Goal: Task Accomplishment & Management: Manage account settings

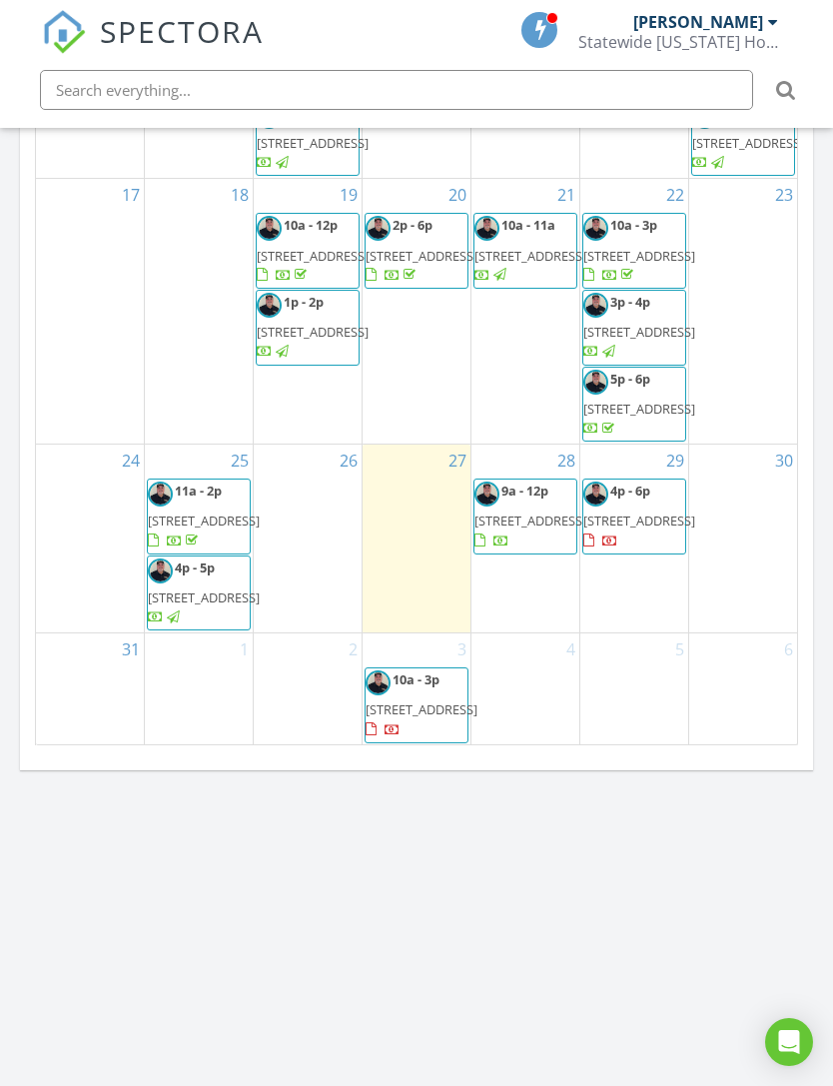
scroll to position [630, 0]
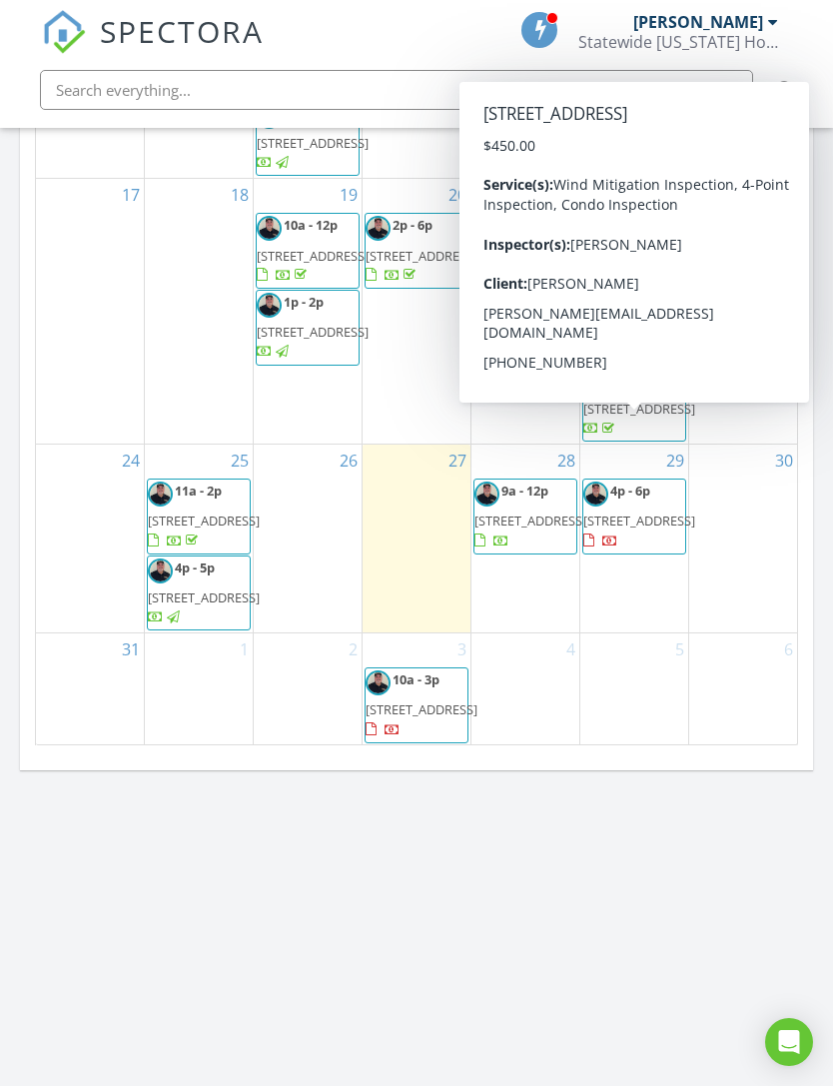
click at [652, 511] on span "811 NE 14th Pl Apt. #10, Fort Lauderdale 33304" at bounding box center [639, 520] width 112 height 18
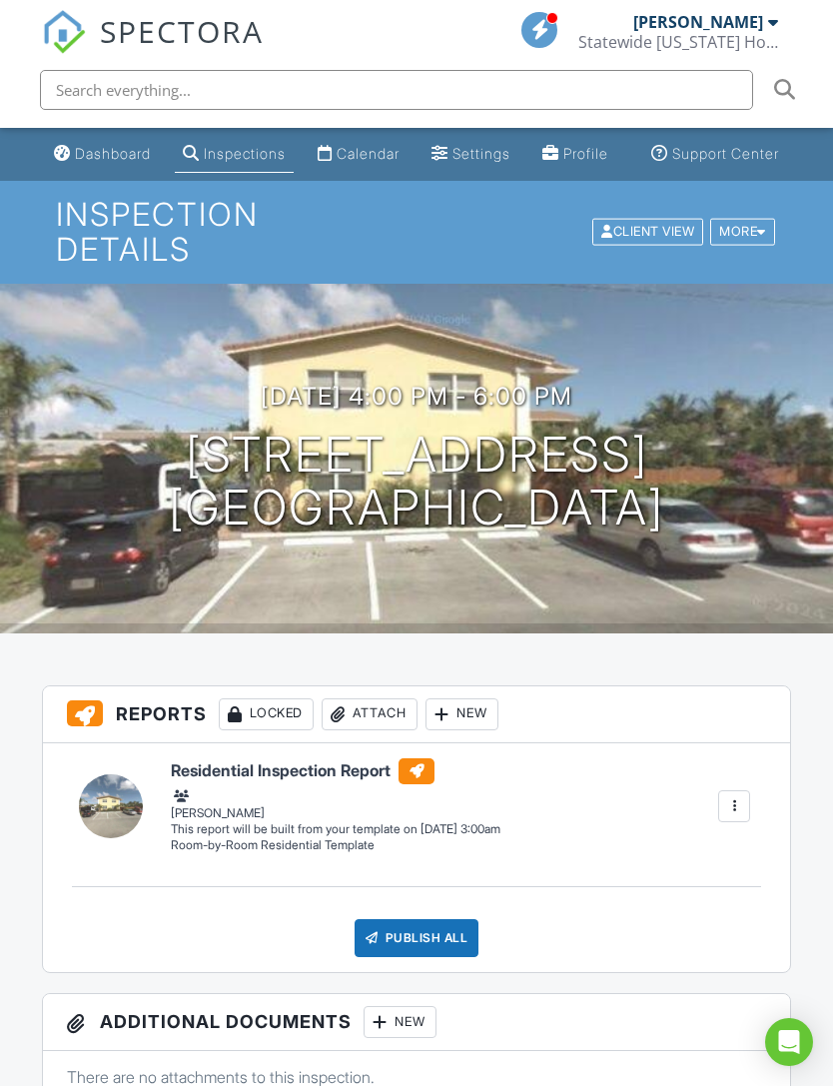
click at [710, 346] on div "[DATE] 4:00 pm - 6:00 pm [STREET_ADDRESS] [GEOGRAPHIC_DATA]" at bounding box center [416, 459] width 833 height 350
click at [71, 34] on img at bounding box center [64, 32] width 44 height 44
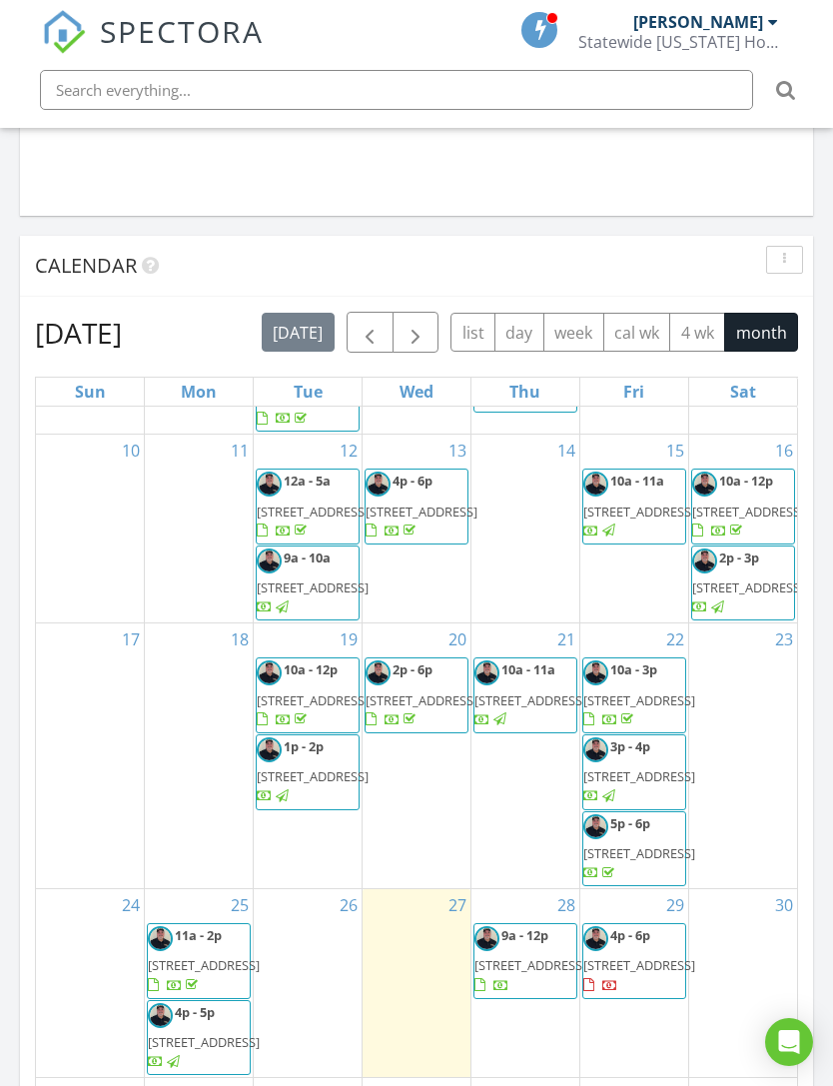
scroll to position [630, 0]
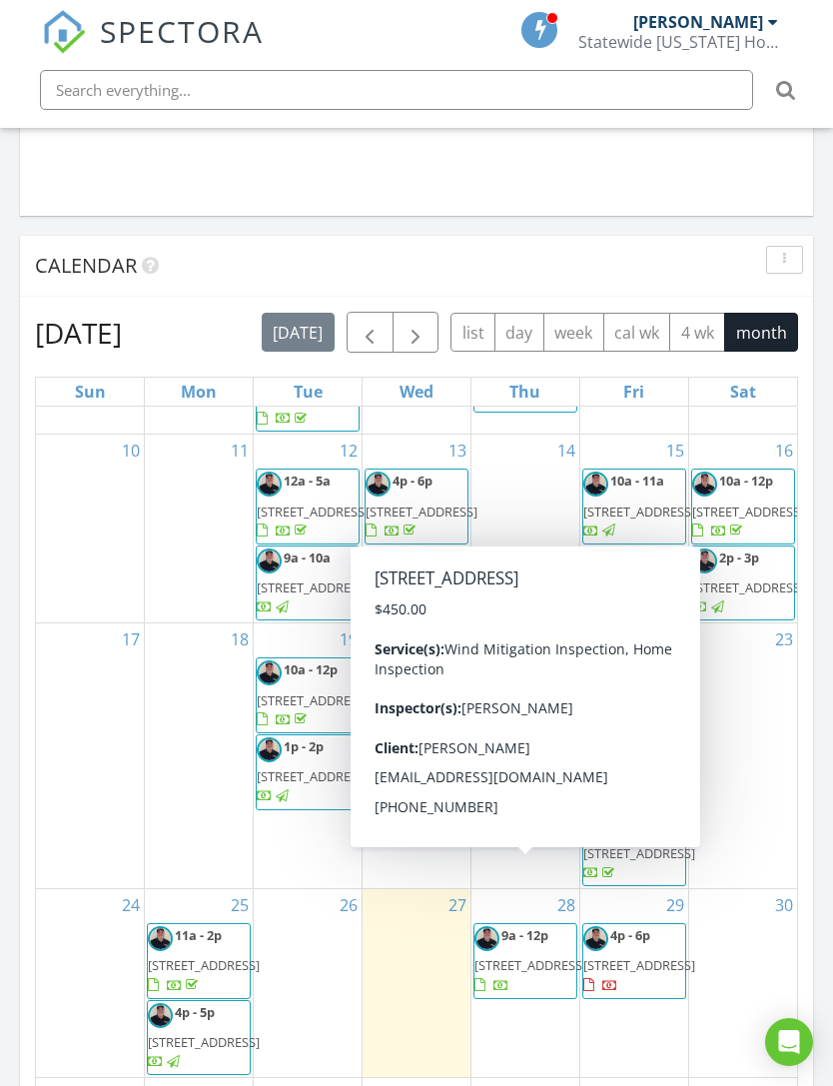
click at [529, 956] on span "27700 SW 156th Ct , Homestead 33032" at bounding box center [530, 965] width 112 height 18
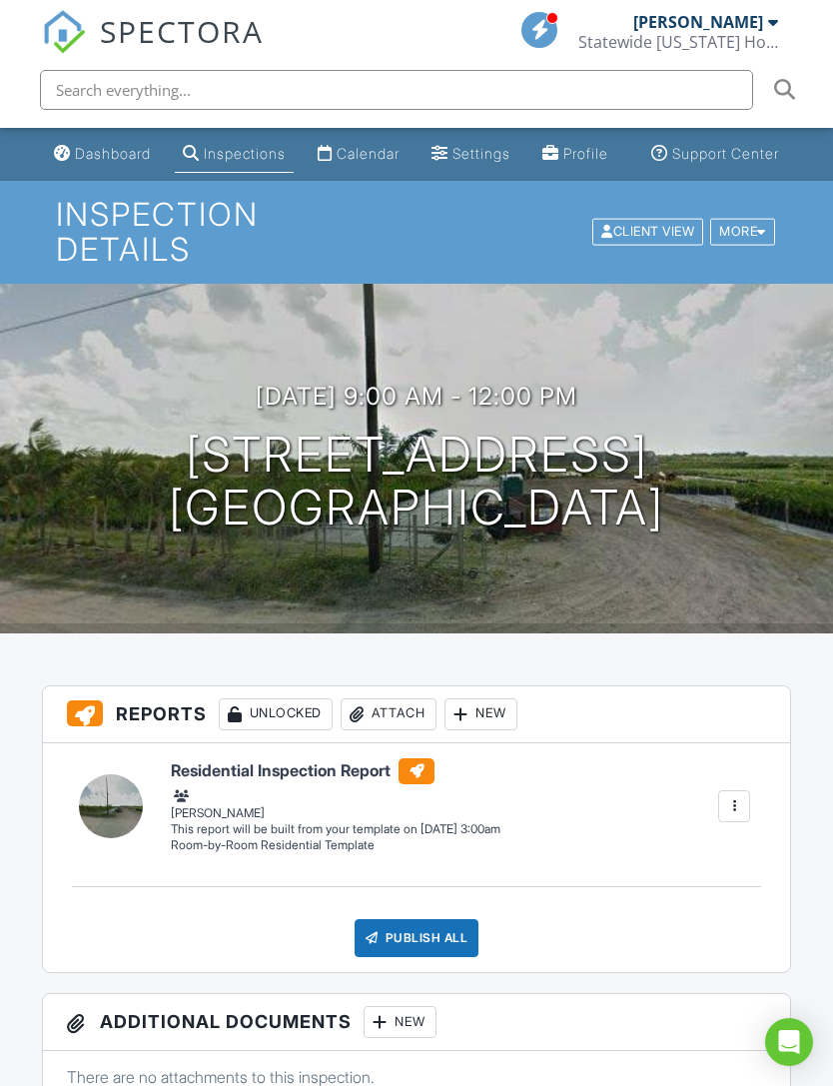
click at [638, 295] on div "[DATE] 9:00 am - 12:00 pm [STREET_ADDRESS] [GEOGRAPHIC_DATA]" at bounding box center [416, 459] width 833 height 350
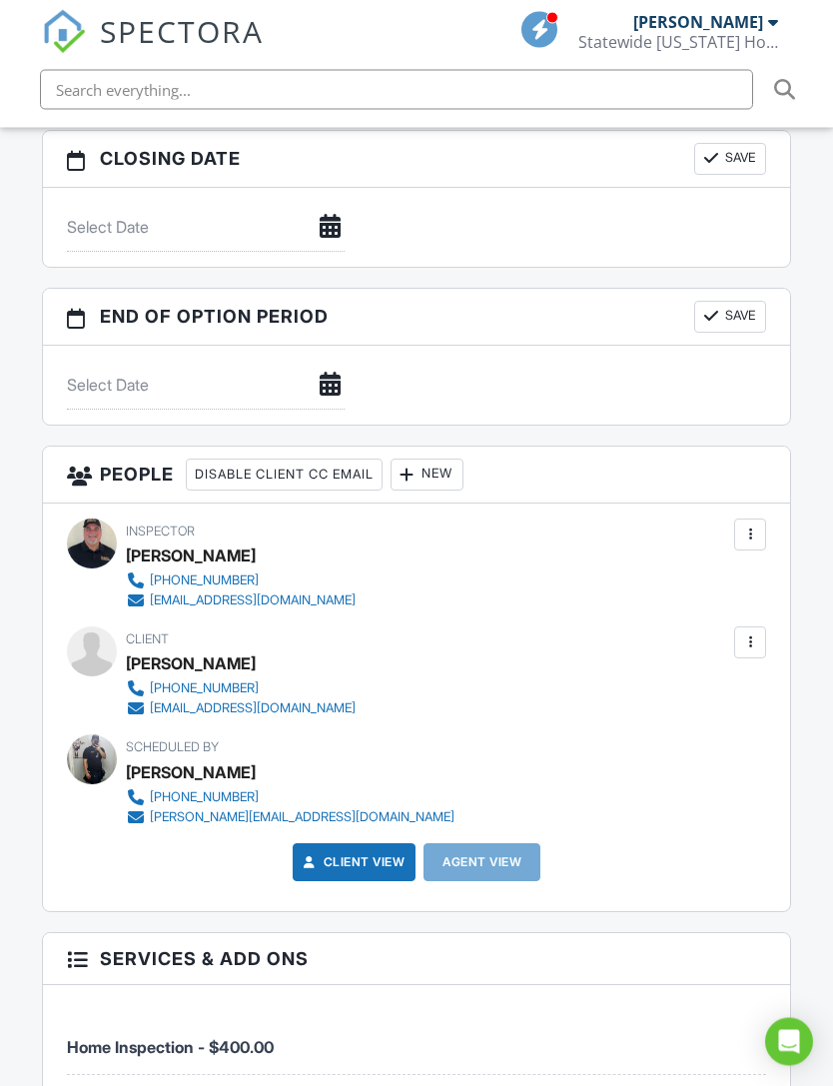
scroll to position [1900, 0]
copy div "[PERSON_NAME]"
click at [418, 600] on div "Inspector [PERSON_NAME] [PHONE_NUMBER] [EMAIL_ADDRESS][DOMAIN_NAME] Update Clie…" at bounding box center [417, 706] width 748 height 407
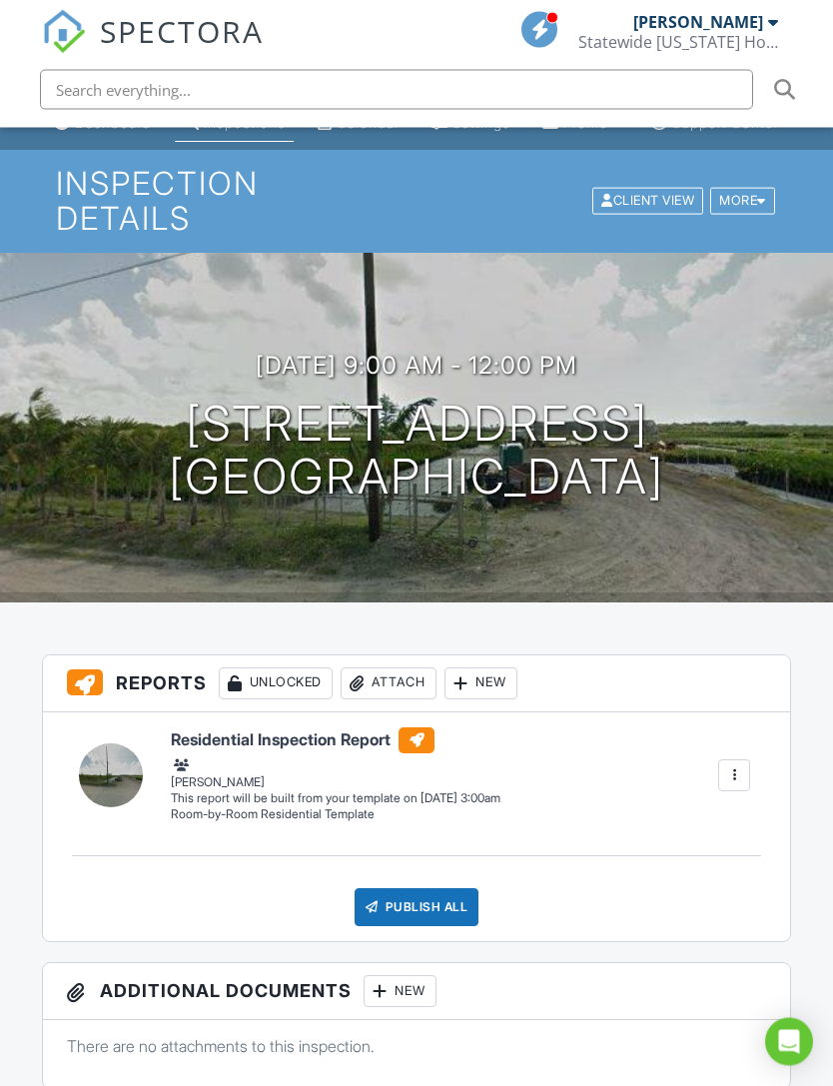
scroll to position [0, 0]
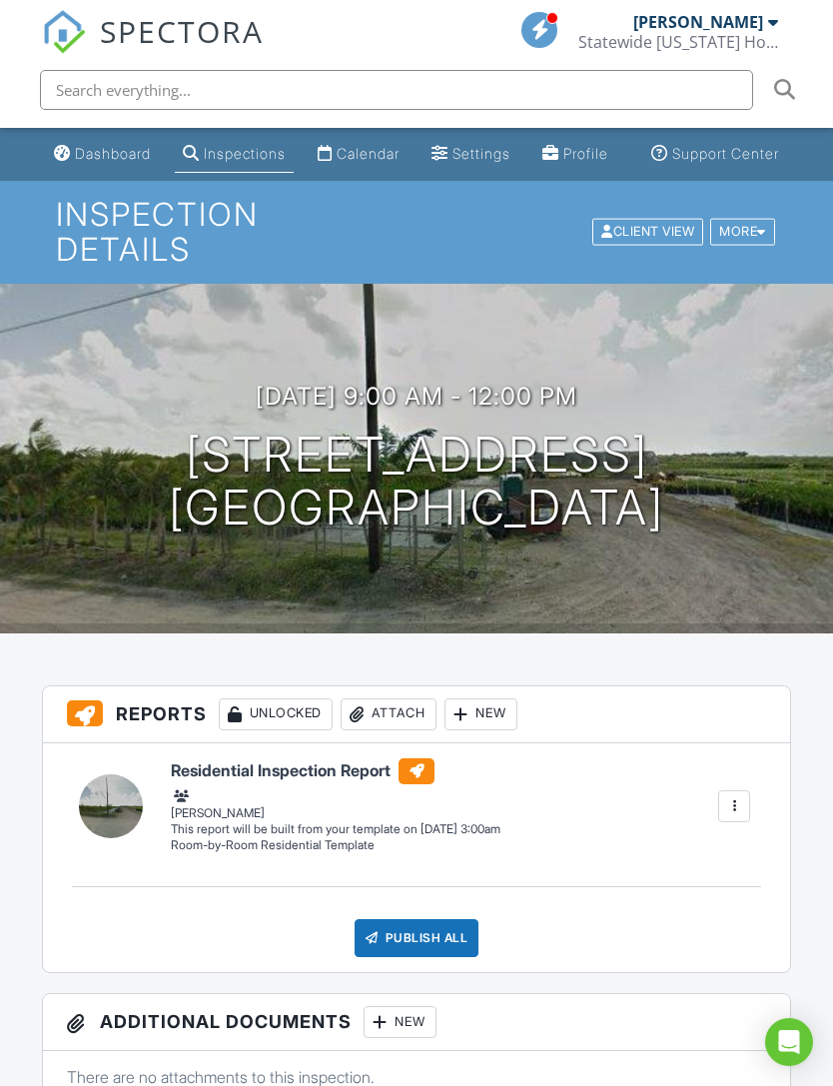
copy h1 "[STREET_ADDRESS]"
click at [643, 298] on div "[DATE] 9:00 am - 12:00 pm [STREET_ADDRESS] [GEOGRAPHIC_DATA]" at bounding box center [416, 459] width 833 height 350
